Goal: Task Accomplishment & Management: Manage account settings

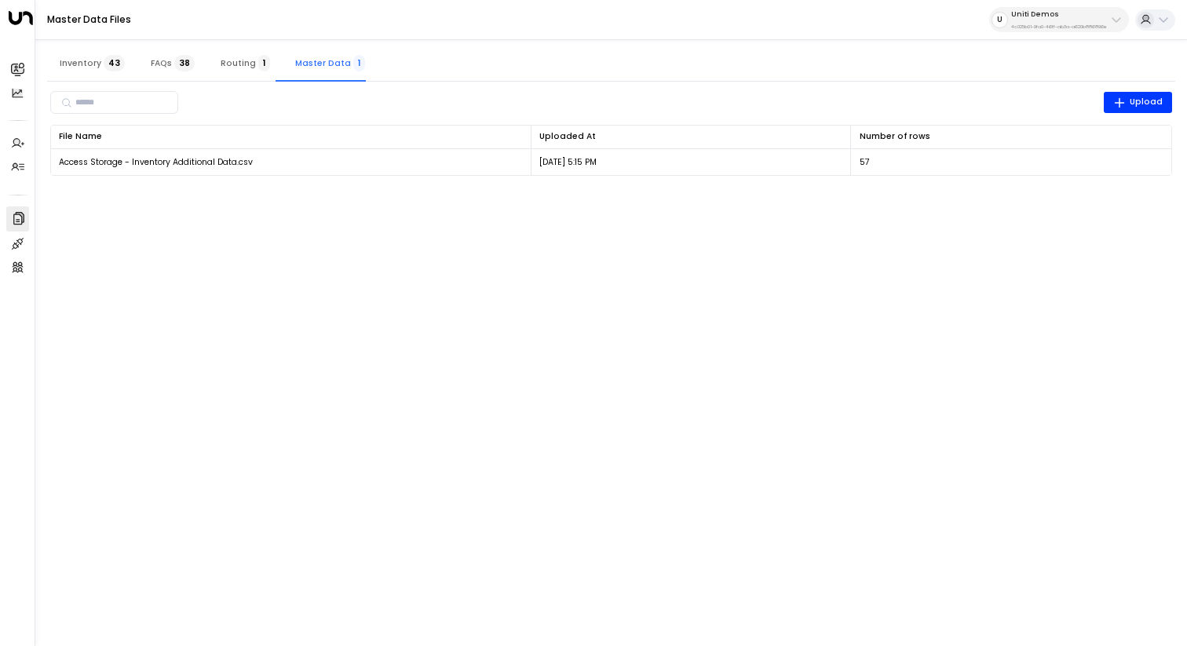
click at [1065, 24] on p "4c025b01-9fa0-46ff-ab3a-a620b886896e" at bounding box center [1059, 27] width 96 height 6
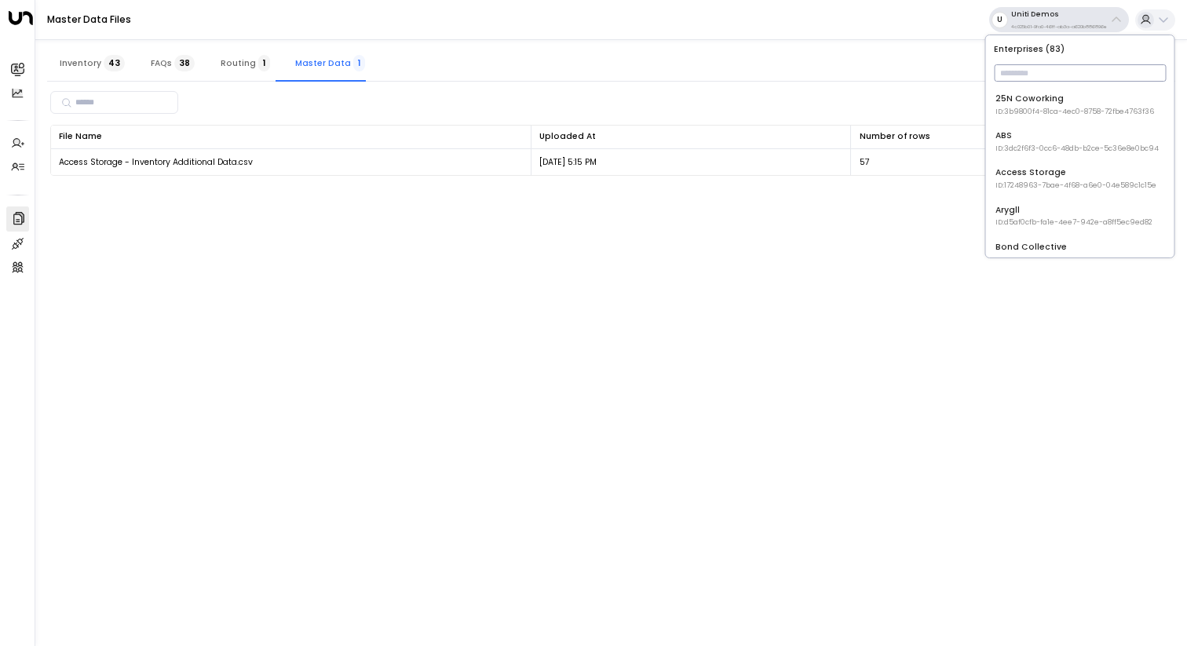
click at [1063, 84] on input "text" at bounding box center [1079, 72] width 172 height 25
type input "***"
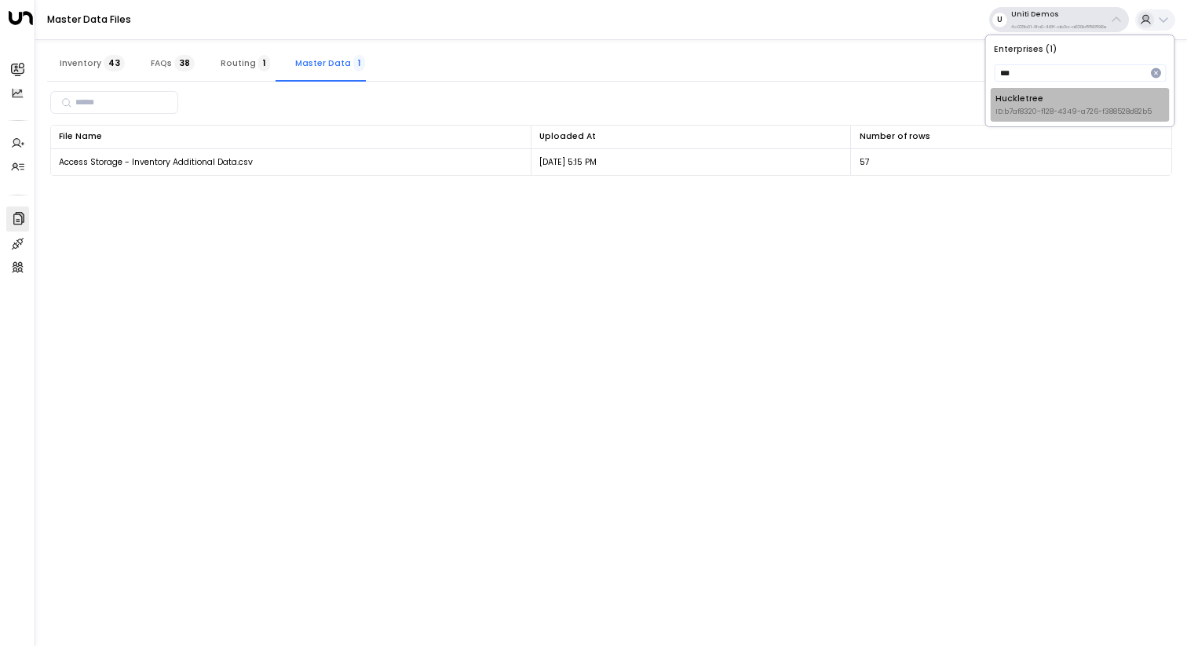
click at [1053, 109] on span "ID: b7af8320-f128-4349-a726-f388528d82b5" at bounding box center [1073, 112] width 156 height 11
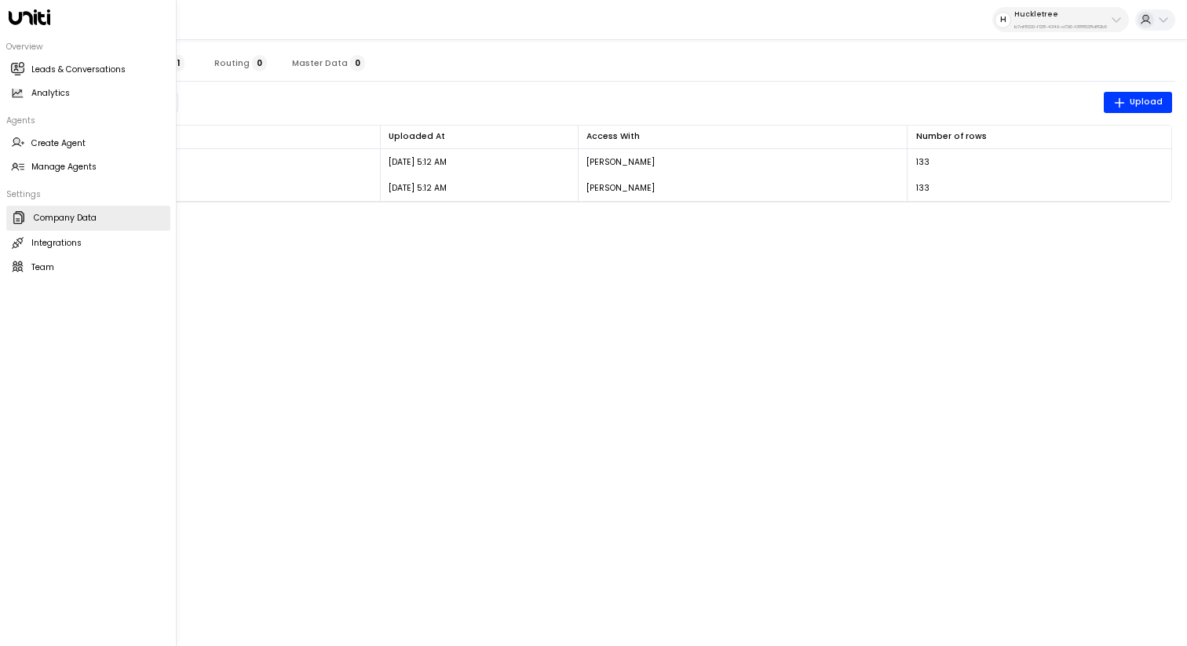
click at [59, 170] on h2 "Manage Agents" at bounding box center [63, 167] width 65 height 13
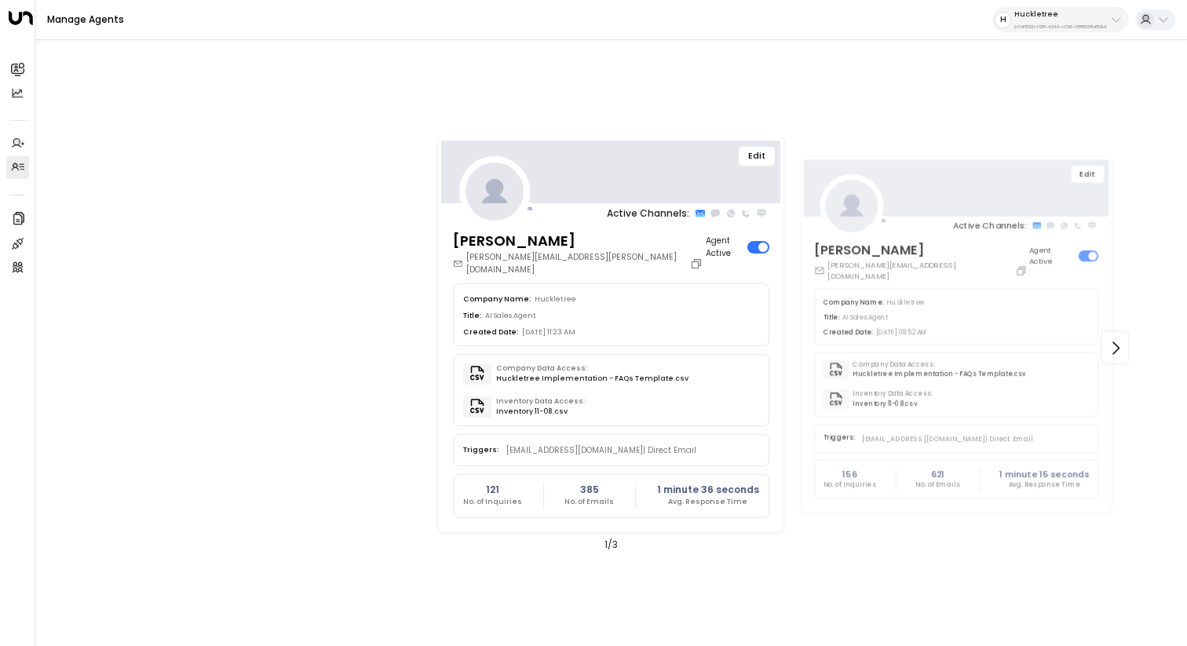
click at [756, 154] on button "Edit" at bounding box center [756, 156] width 36 height 19
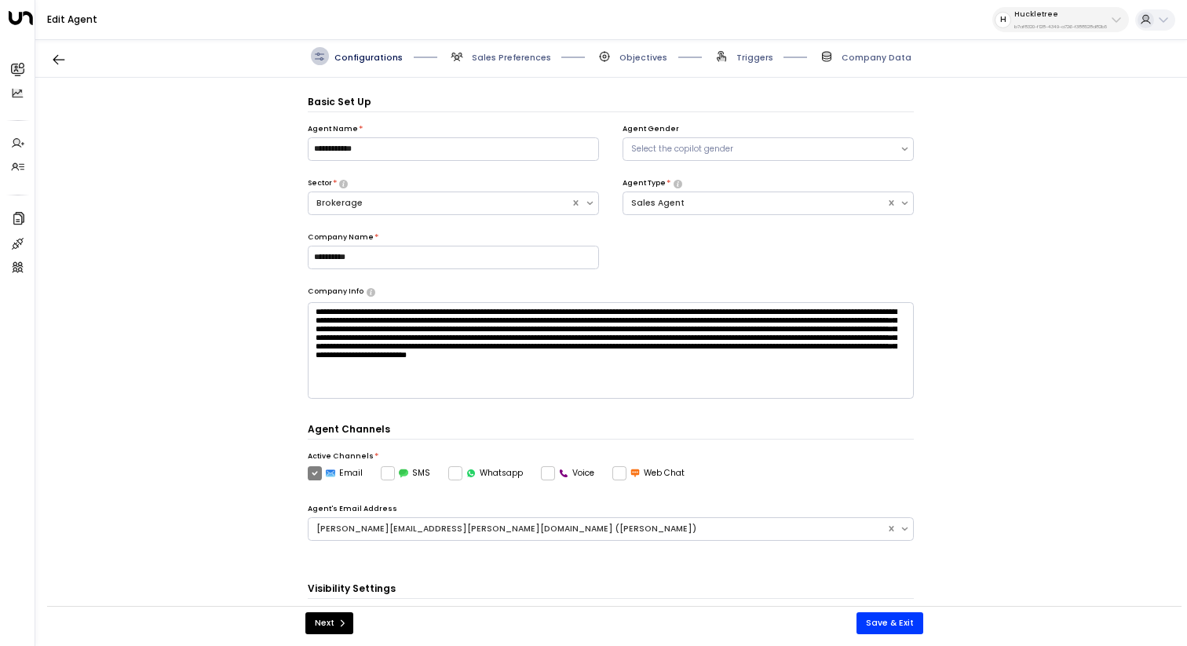
scroll to position [17, 0]
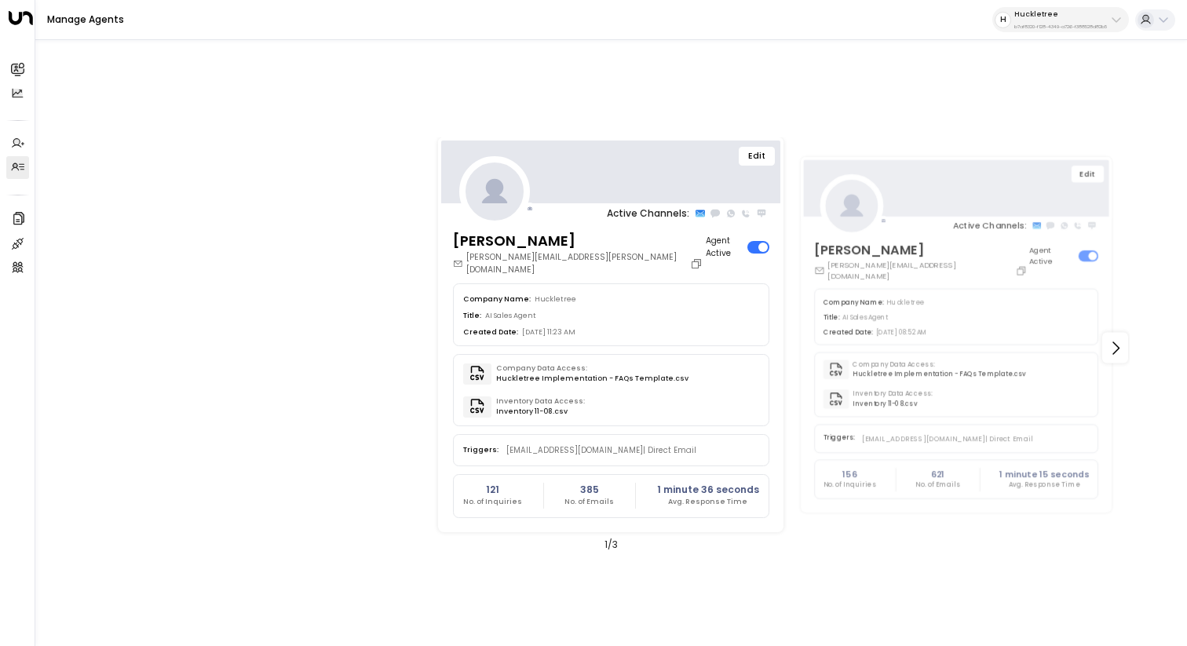
click at [1080, 173] on button "Edit" at bounding box center [1087, 174] width 32 height 17
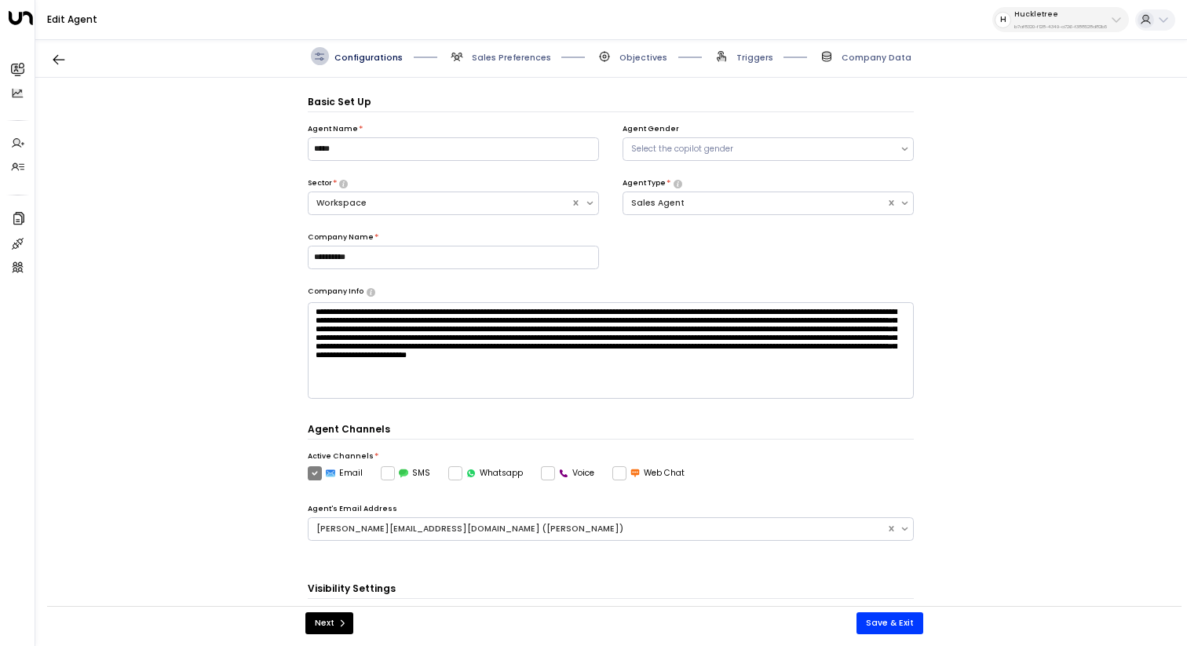
scroll to position [17, 0]
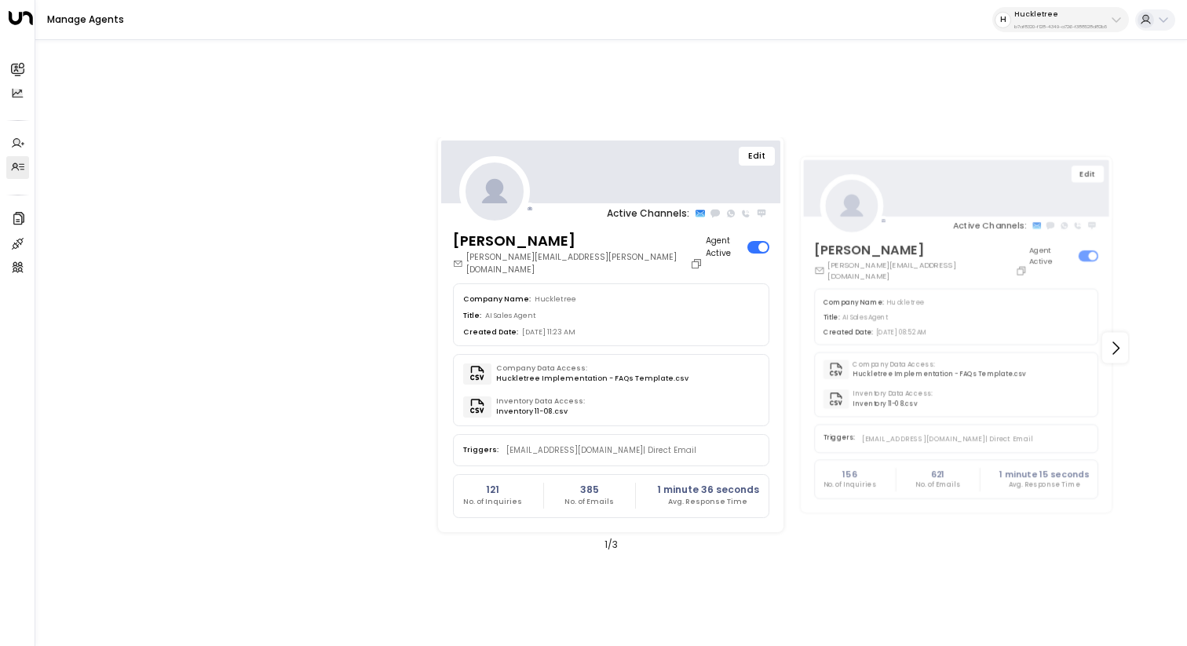
click at [1117, 344] on icon at bounding box center [1115, 347] width 19 height 19
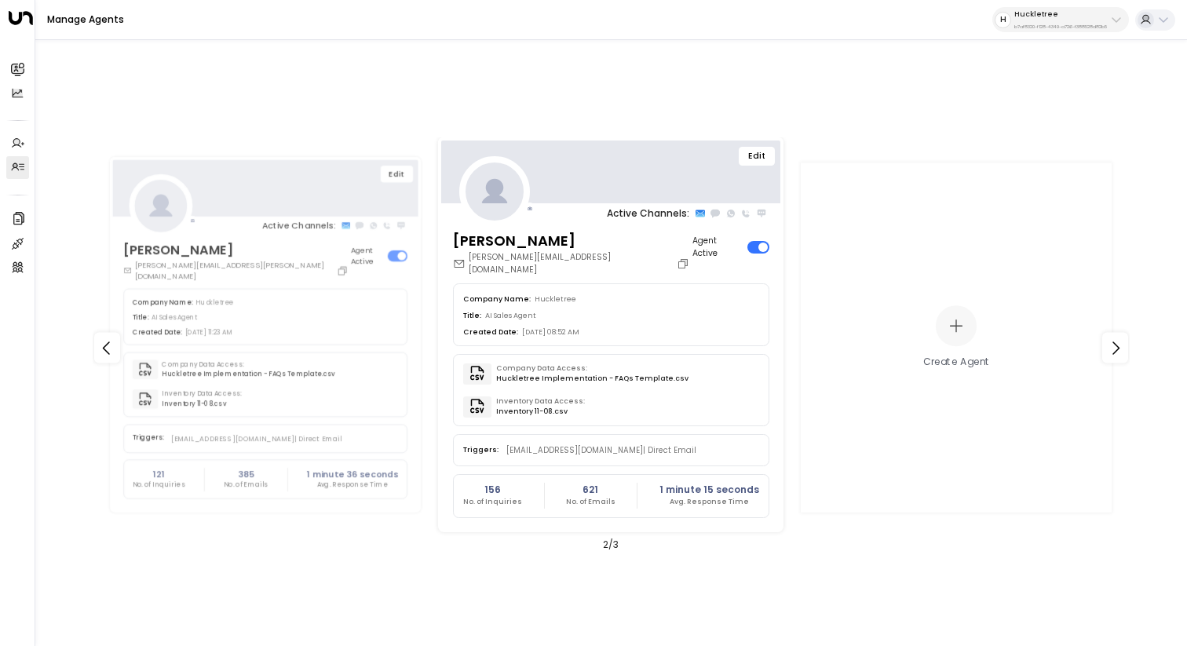
click at [399, 173] on button "Edit" at bounding box center [397, 174] width 32 height 17
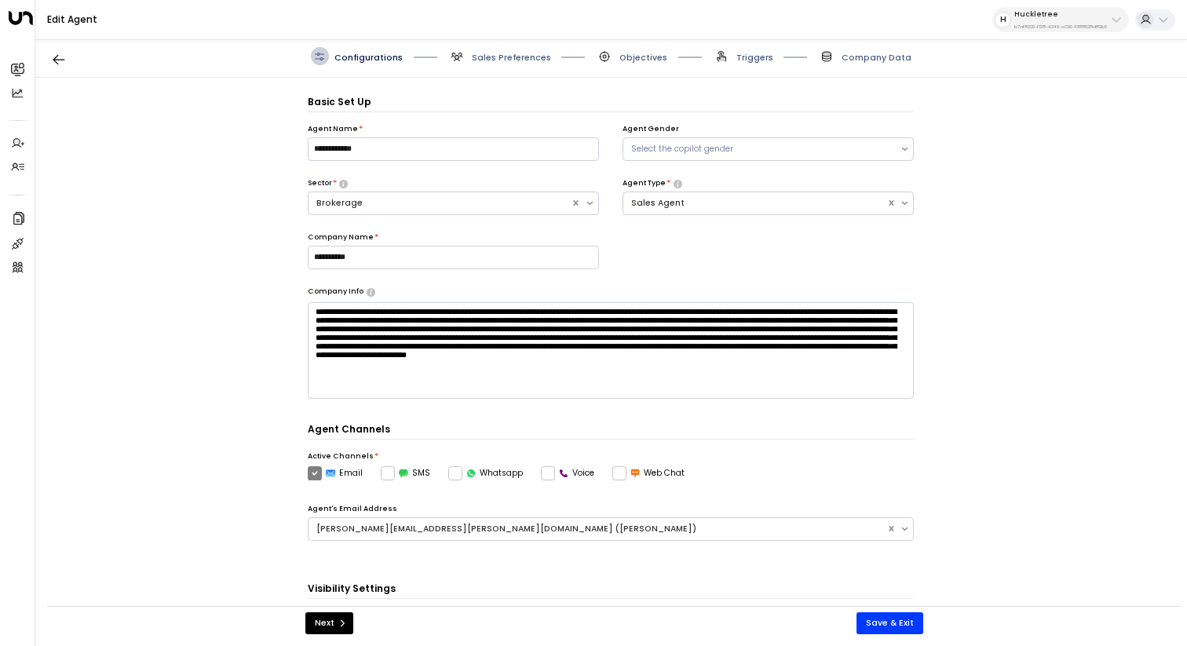
scroll to position [17, 0]
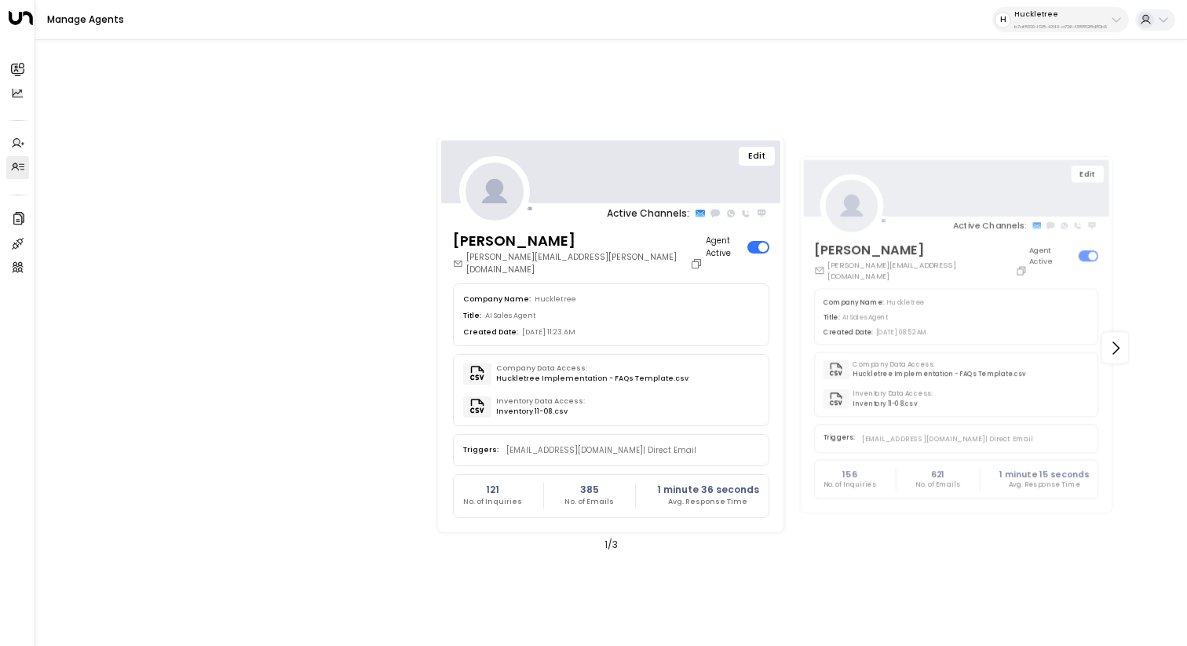
click at [768, 156] on button "Edit" at bounding box center [756, 156] width 36 height 19
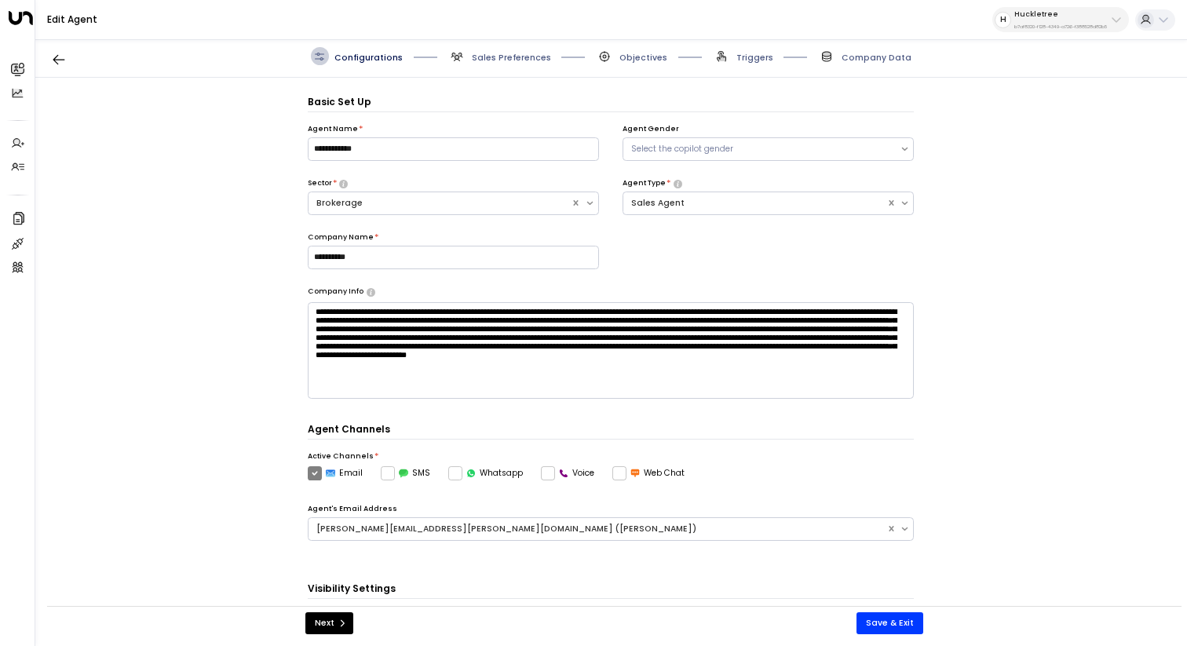
scroll to position [17, 0]
